Goal: Information Seeking & Learning: Learn about a topic

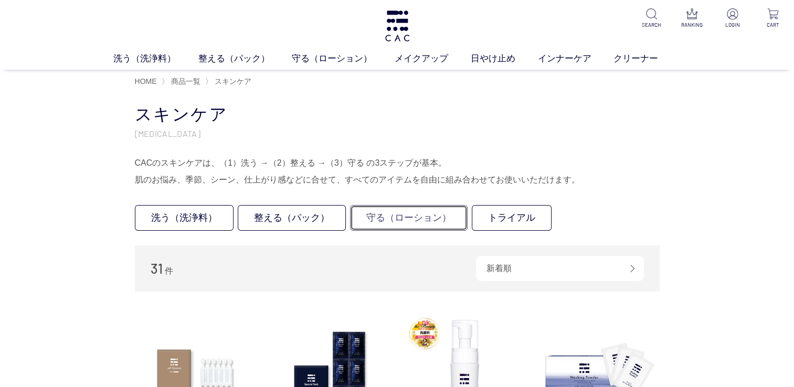
click at [409, 209] on link "守る（ローション）" at bounding box center [409, 218] width 118 height 26
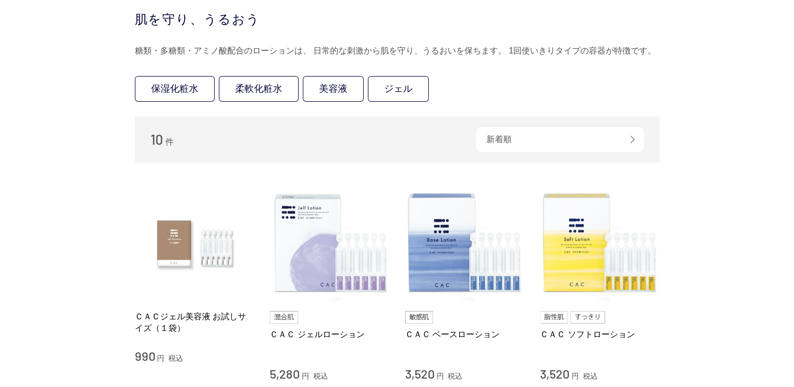
scroll to position [210, 0]
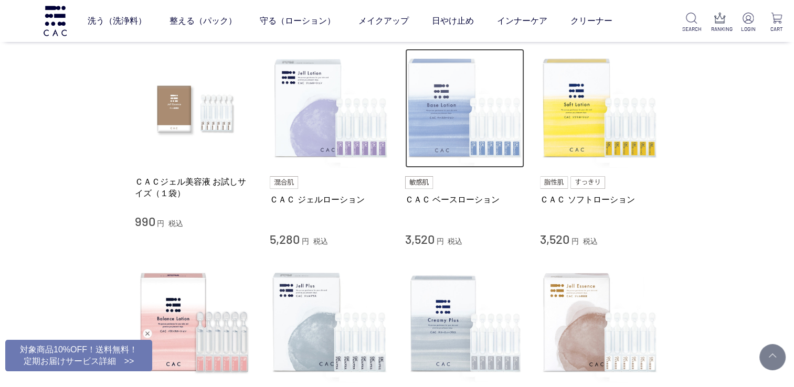
click at [434, 84] on img at bounding box center [465, 109] width 120 height 120
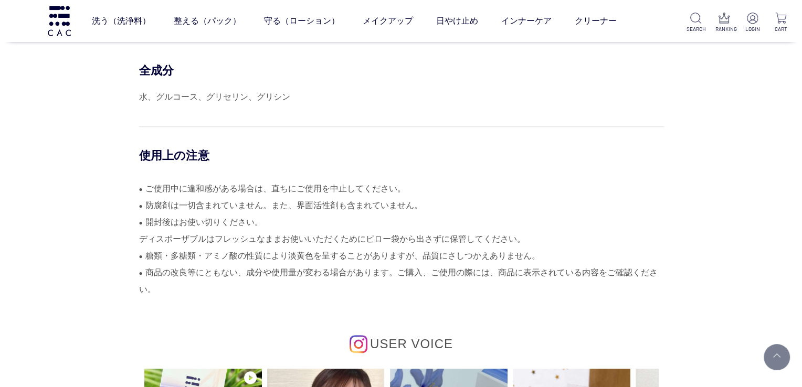
scroll to position [4826, 0]
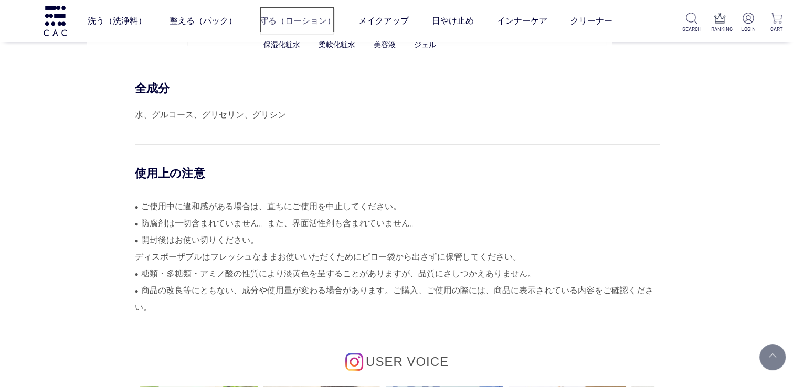
click at [317, 12] on link "守る（ローション）" at bounding box center [297, 20] width 76 height 29
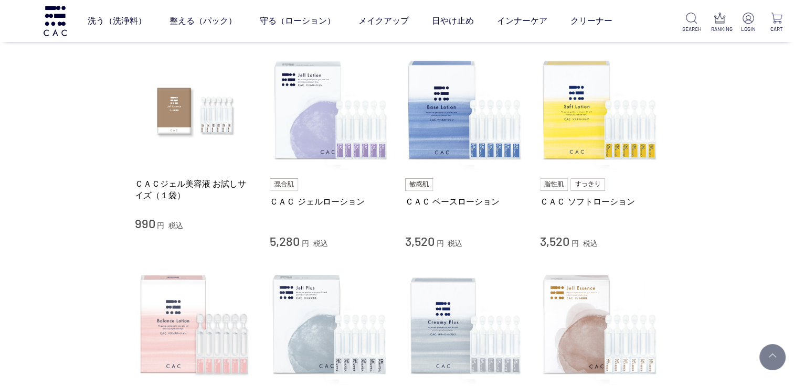
scroll to position [262, 0]
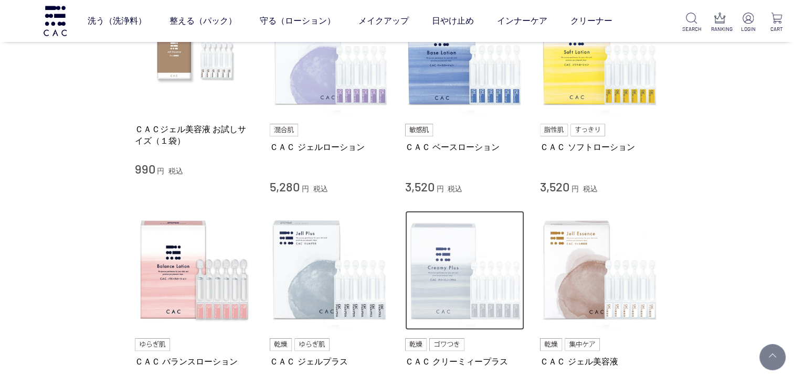
click at [433, 268] on img at bounding box center [465, 271] width 120 height 120
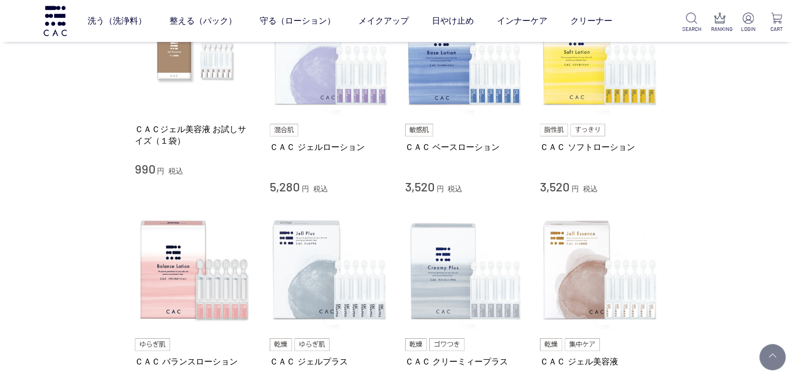
scroll to position [315, 0]
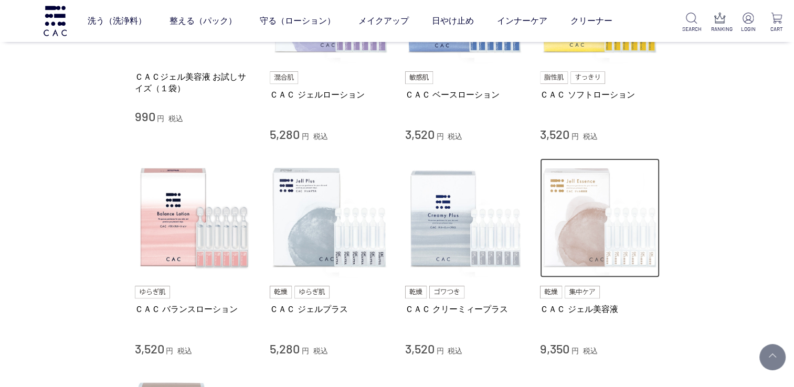
click at [609, 235] on img at bounding box center [600, 218] width 120 height 120
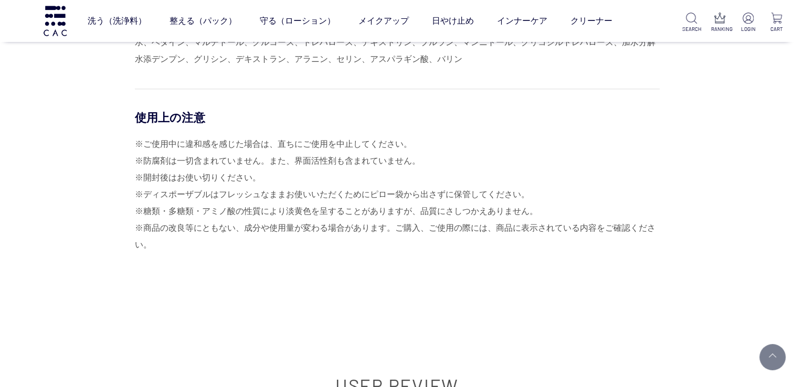
scroll to position [4669, 0]
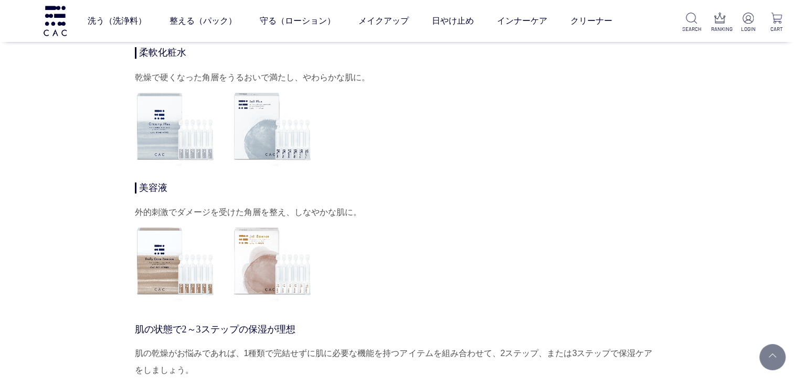
scroll to position [3829, 0]
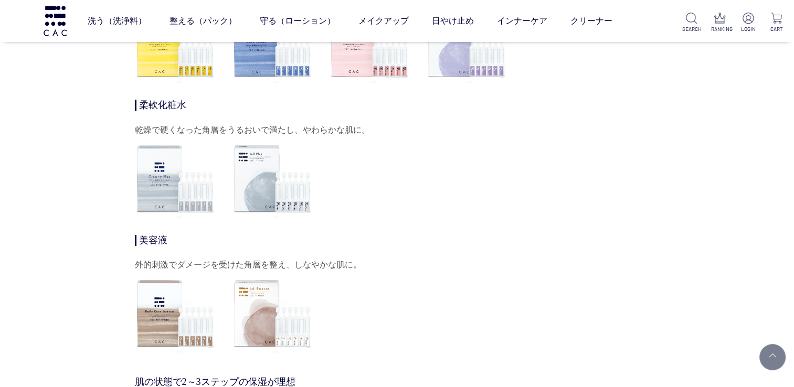
click at [251, 179] on img at bounding box center [272, 178] width 81 height 81
click at [277, 188] on img at bounding box center [272, 178] width 81 height 81
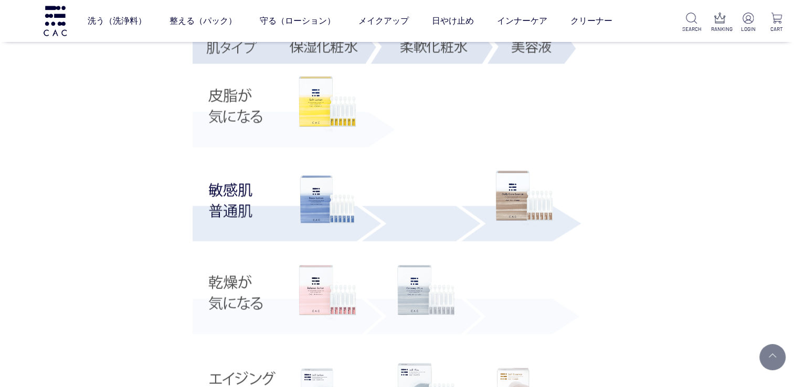
scroll to position [2518, 0]
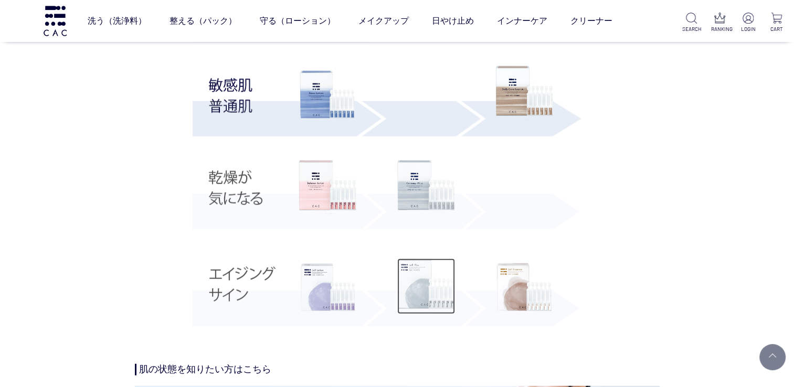
click at [427, 294] on img at bounding box center [426, 287] width 58 height 56
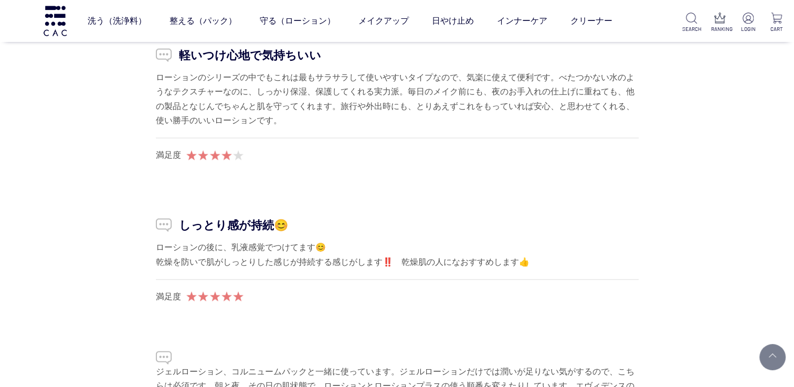
scroll to position [6400, 0]
